Goal: Navigation & Orientation: Find specific page/section

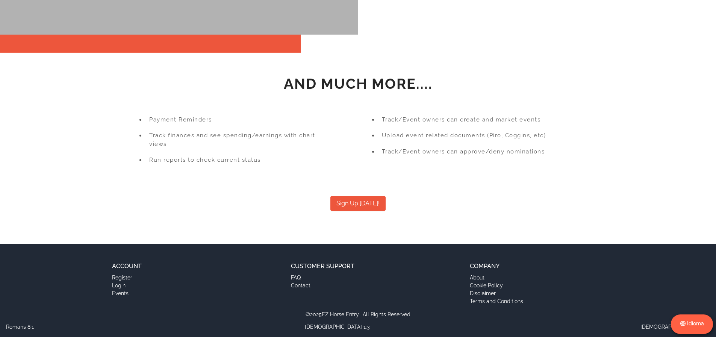
scroll to position [1172, 0]
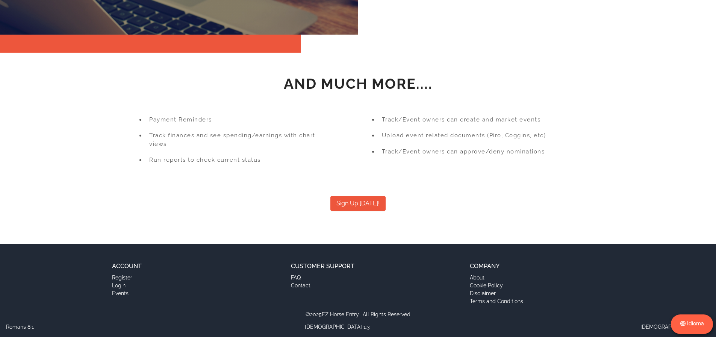
click at [299, 287] on li "Contact" at bounding box center [358, 285] width 134 height 8
click at [479, 277] on li "About" at bounding box center [537, 277] width 134 height 8
click at [481, 269] on h5 "Company" at bounding box center [537, 265] width 134 height 9
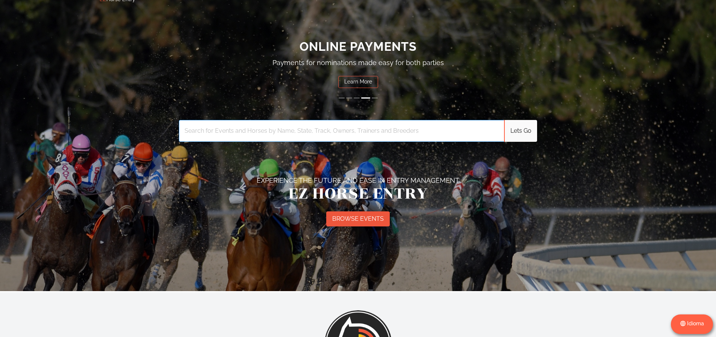
scroll to position [0, 0]
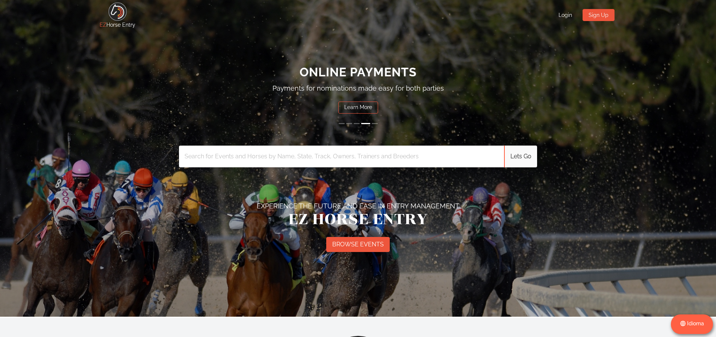
click at [109, 17] on img at bounding box center [117, 11] width 19 height 19
click at [343, 124] on button "1" at bounding box center [341, 123] width 6 height 1
click at [350, 124] on button "2" at bounding box center [352, 123] width 6 height 1
click at [361, 124] on button "3" at bounding box center [359, 123] width 6 height 1
click at [373, 124] on button "5" at bounding box center [374, 123] width 6 height 1
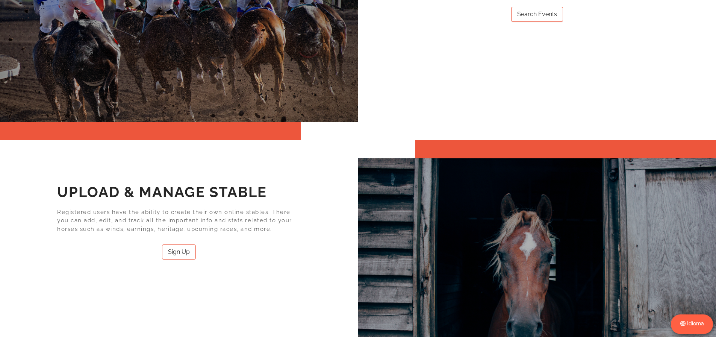
scroll to position [1172, 0]
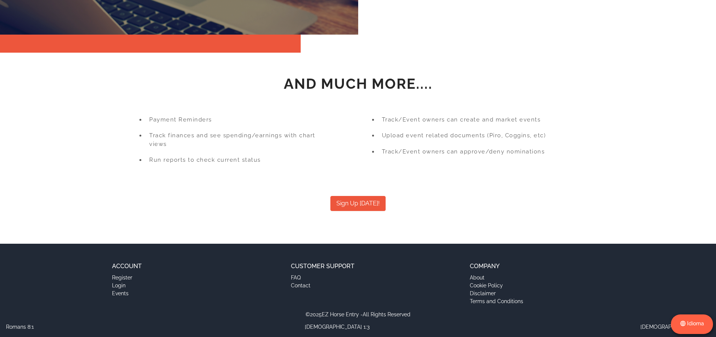
click at [326, 264] on h5 "Customer Support" at bounding box center [358, 265] width 134 height 9
click at [303, 287] on li "Contact" at bounding box center [358, 285] width 134 height 8
click at [331, 316] on div "© 2025 EZ Horse Entry - All Rights Reserved" at bounding box center [357, 314] width 537 height 8
click at [347, 325] on span "[DEMOGRAPHIC_DATA] 1:3" at bounding box center [337, 327] width 65 height 8
click at [385, 307] on div "Customer Support FAQ Contact" at bounding box center [358, 285] width 134 height 49
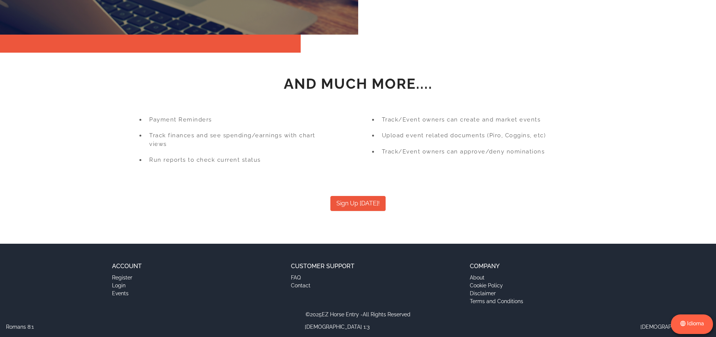
click at [485, 278] on li "About" at bounding box center [537, 277] width 134 height 8
click at [485, 288] on li "Cookie Policy" at bounding box center [537, 285] width 134 height 8
click at [483, 298] on li "Terms and Conditions" at bounding box center [537, 301] width 134 height 8
click at [482, 302] on li "Terms and Conditions" at bounding box center [537, 301] width 134 height 8
click at [317, 269] on h5 "Customer Support" at bounding box center [358, 265] width 134 height 9
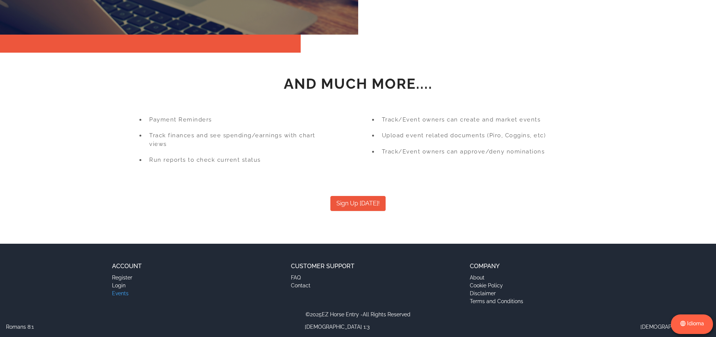
click at [121, 295] on li "Events" at bounding box center [179, 293] width 134 height 8
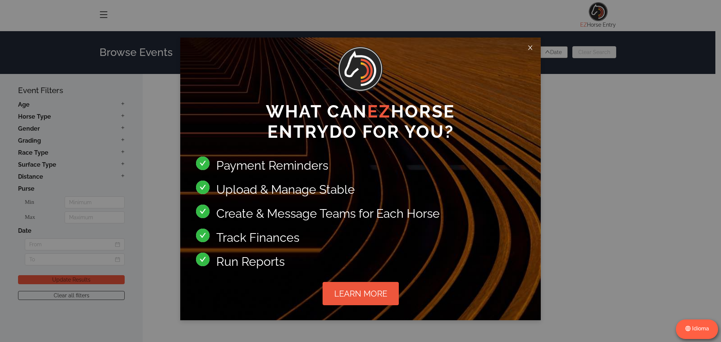
click at [535, 49] on span "Close" at bounding box center [530, 48] width 21 height 21
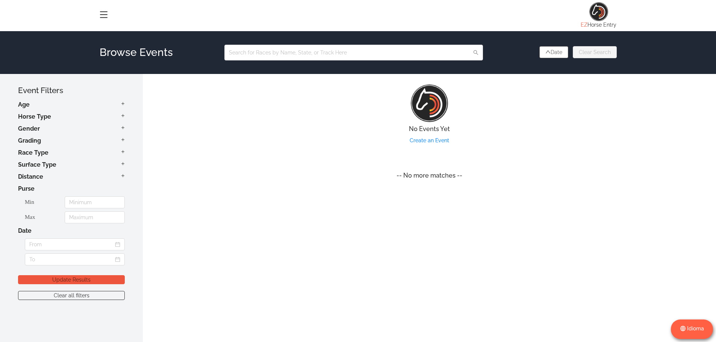
scroll to position [122, 0]
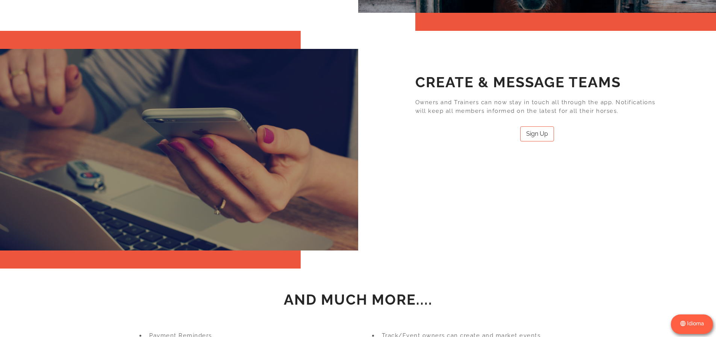
scroll to position [1172, 0]
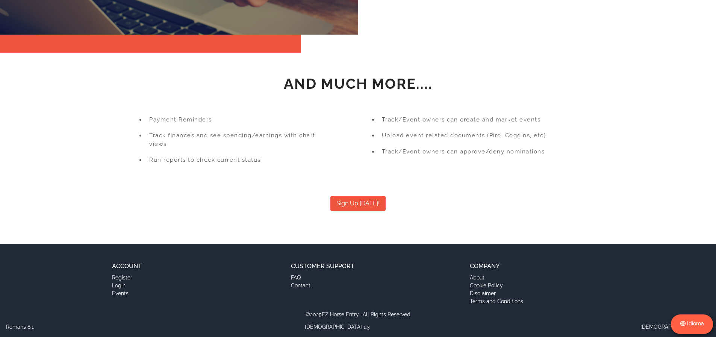
drag, startPoint x: 0, startPoint y: 0, endPoint x: 288, endPoint y: 170, distance: 334.6
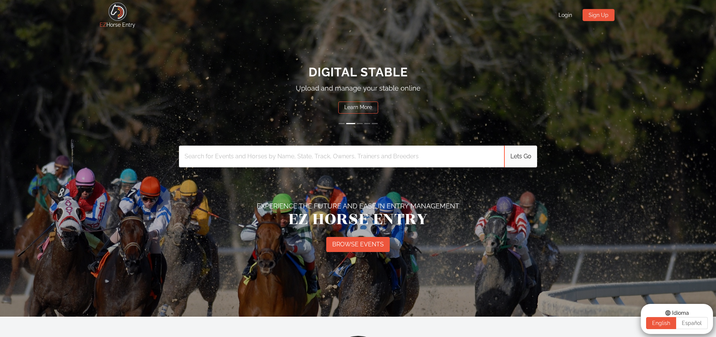
click at [688, 324] on div "English Español" at bounding box center [677, 323] width 62 height 12
